Goal: Use online tool/utility: Utilize a website feature to perform a specific function

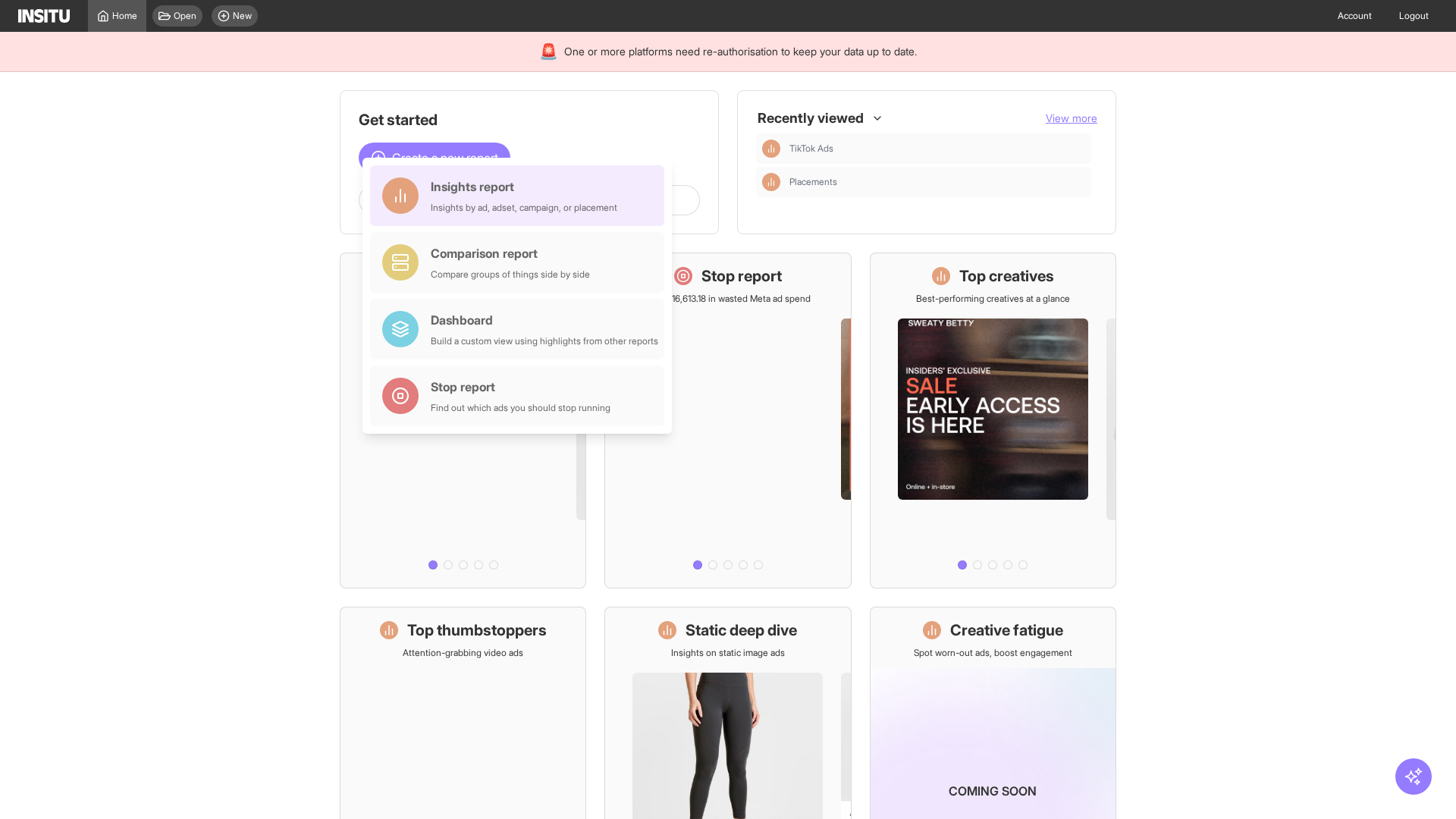
click at [521, 195] on div "Insights report Insights by ad, adset, campaign, or placement" at bounding box center [524, 196] width 187 height 37
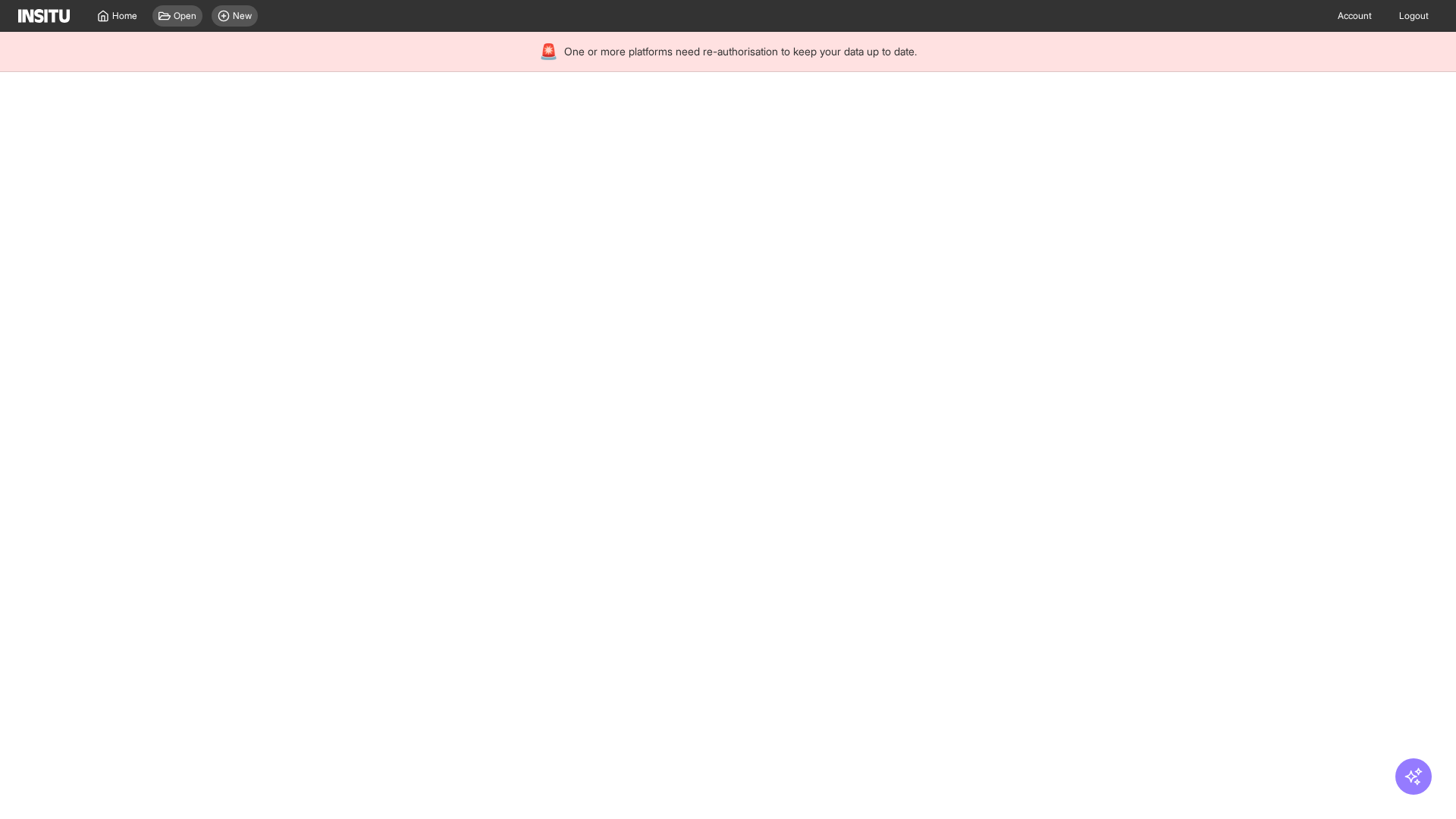
select select "**"
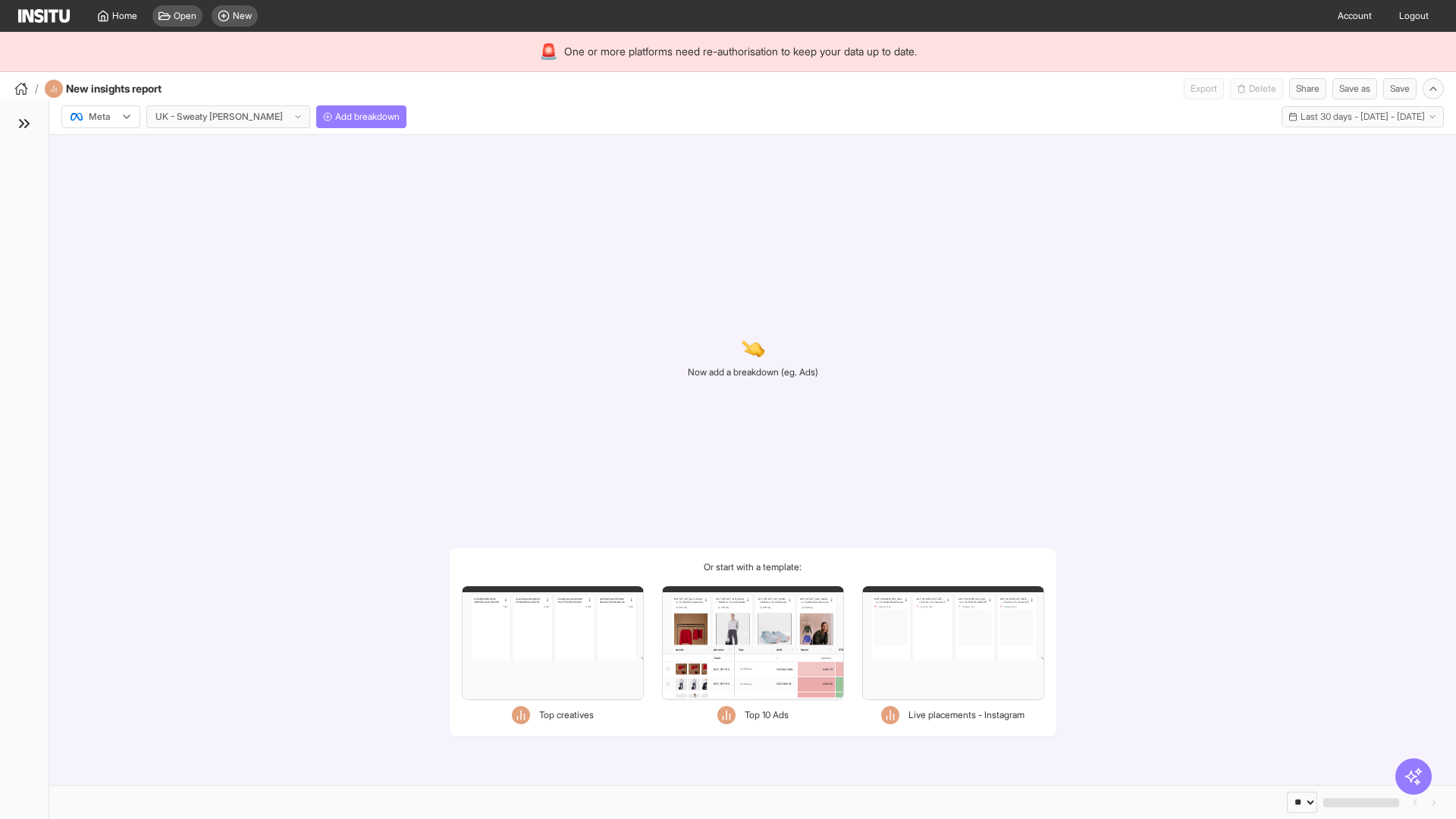
click at [101, 117] on div at bounding box center [90, 117] width 43 height 15
click at [100, 149] on span "Meta" at bounding box center [99, 149] width 21 height 14
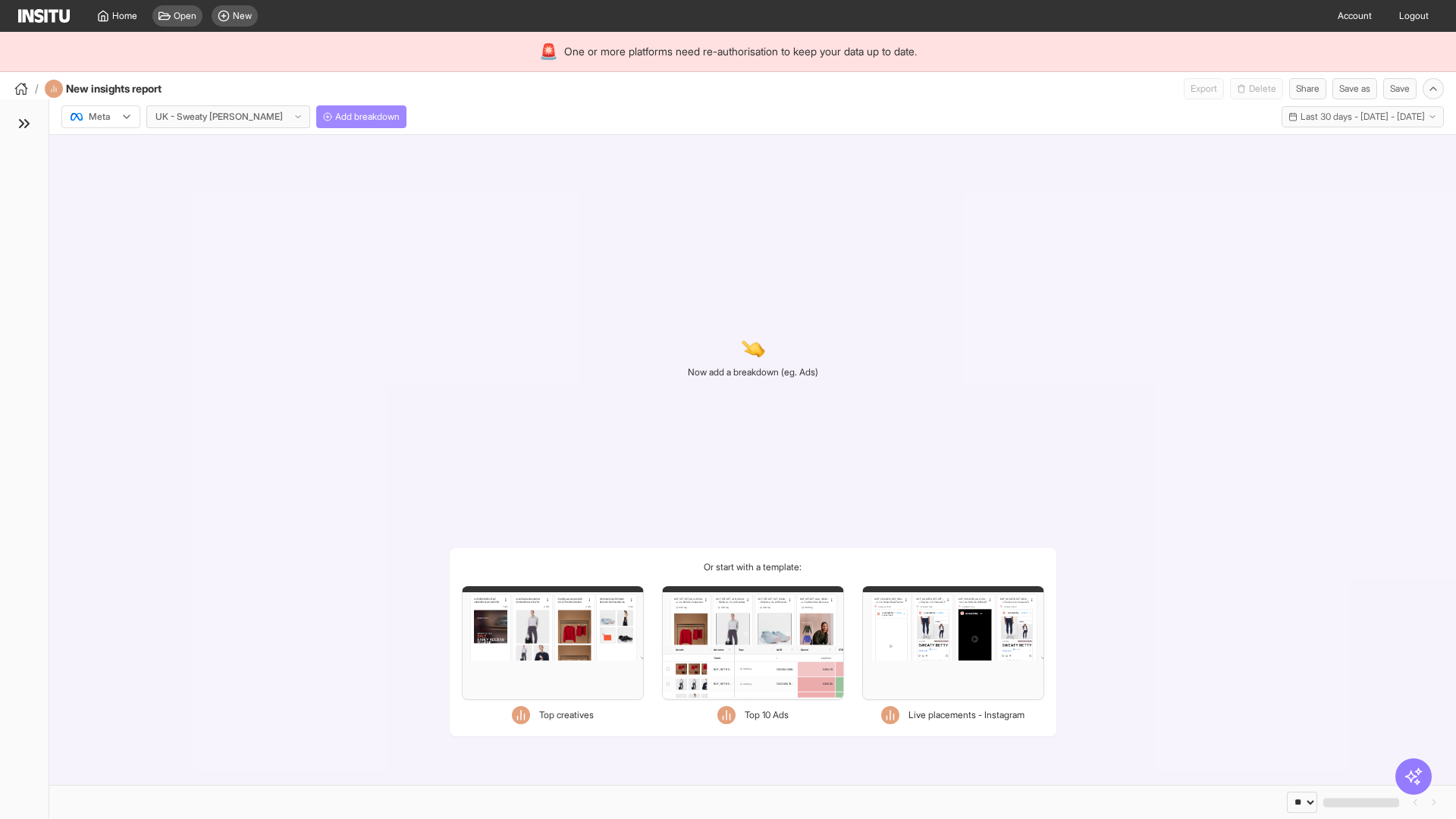
click at [335, 117] on span "Add breakdown" at bounding box center [367, 117] width 65 height 12
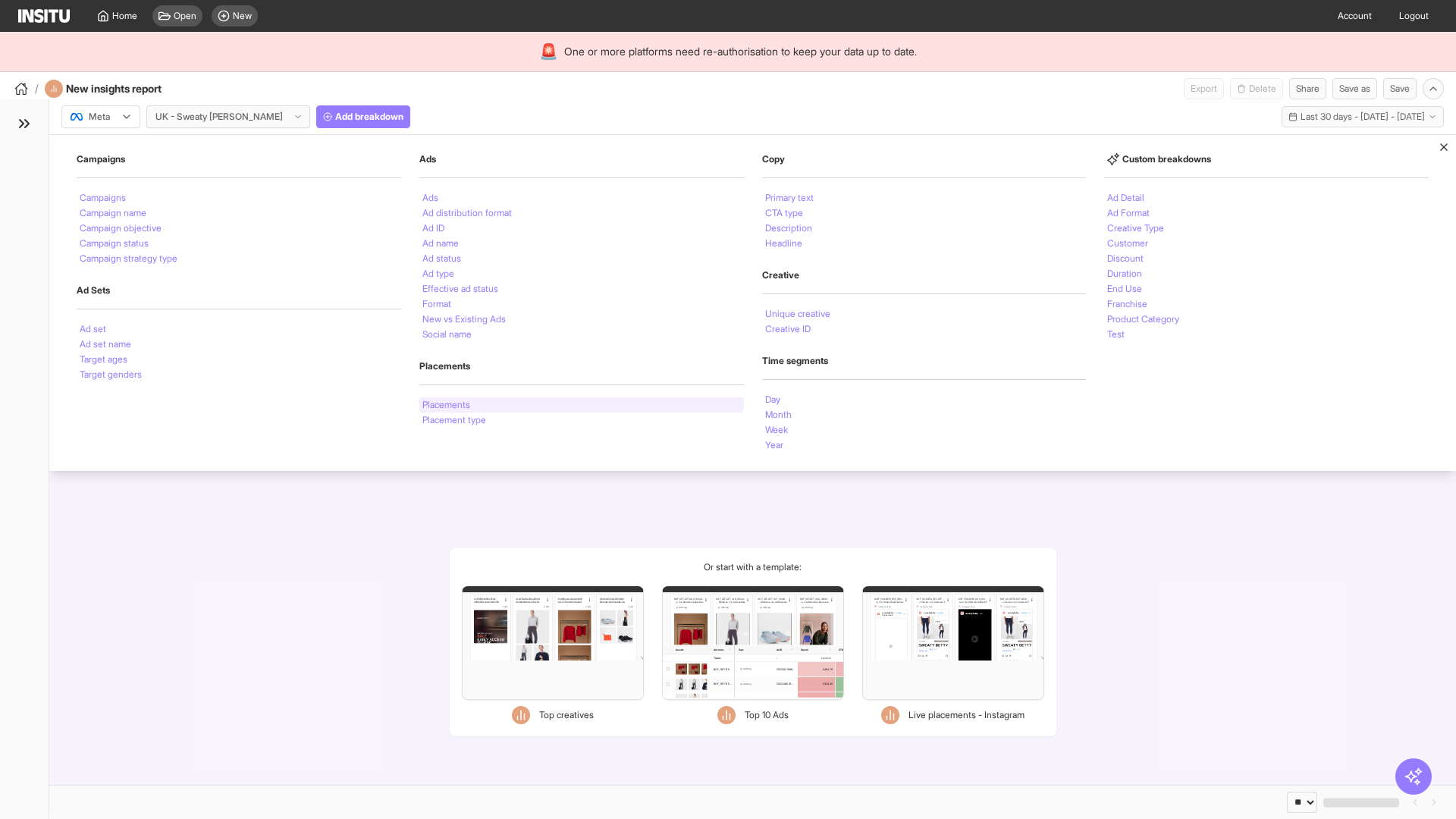
click at [448, 405] on li "Placements" at bounding box center [446, 405] width 48 height 9
